Goal: Information Seeking & Learning: Learn about a topic

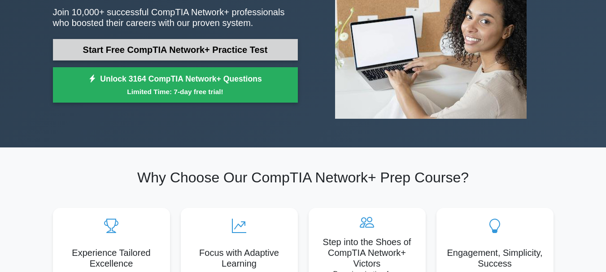
scroll to position [45, 0]
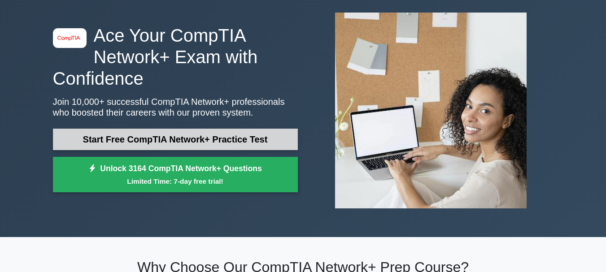
click at [182, 139] on link "Start Free CompTIA Network+ Practice Test" at bounding box center [175, 140] width 245 height 22
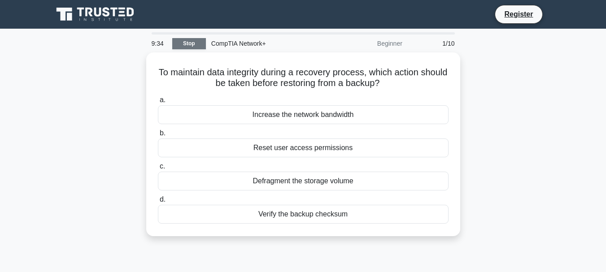
click at [188, 42] on link "Stop" at bounding box center [189, 43] width 34 height 11
